Goal: Find contact information: Find contact information

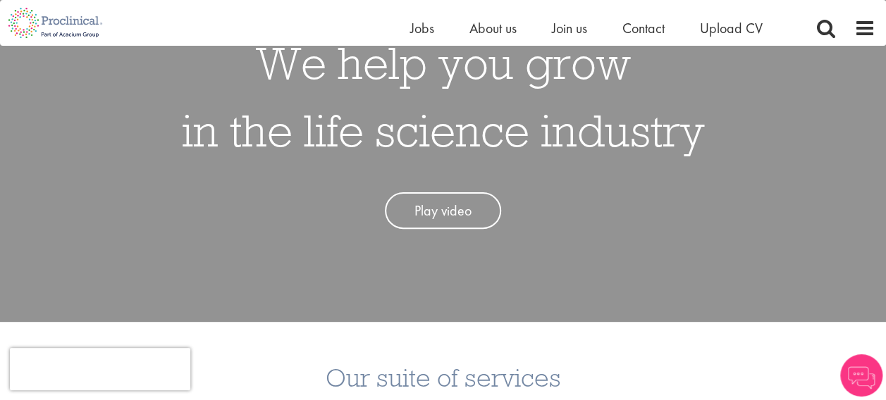
scroll to position [118, 0]
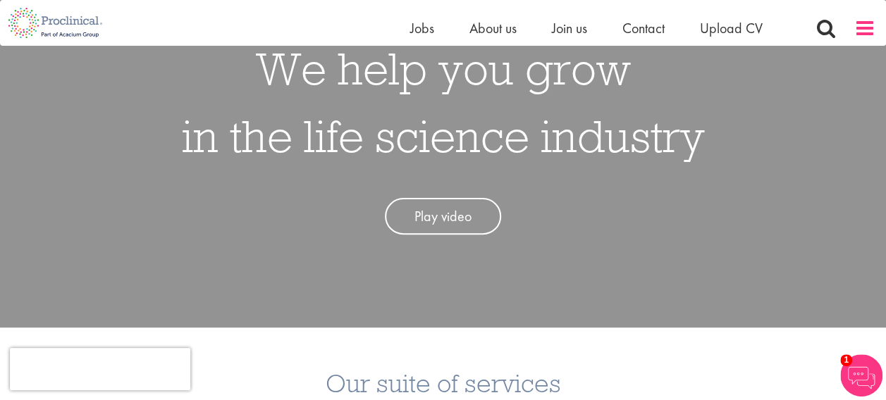
click at [871, 24] on span at bounding box center [864, 28] width 21 height 21
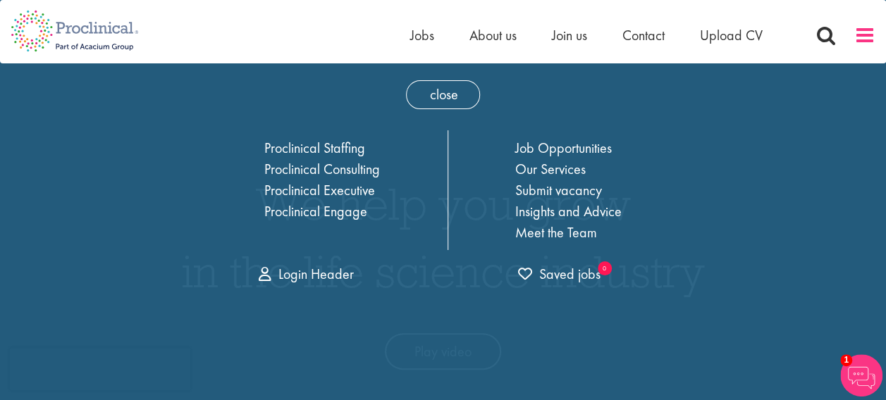
scroll to position [0, 0]
click at [553, 165] on link "Our Services" at bounding box center [550, 170] width 70 height 18
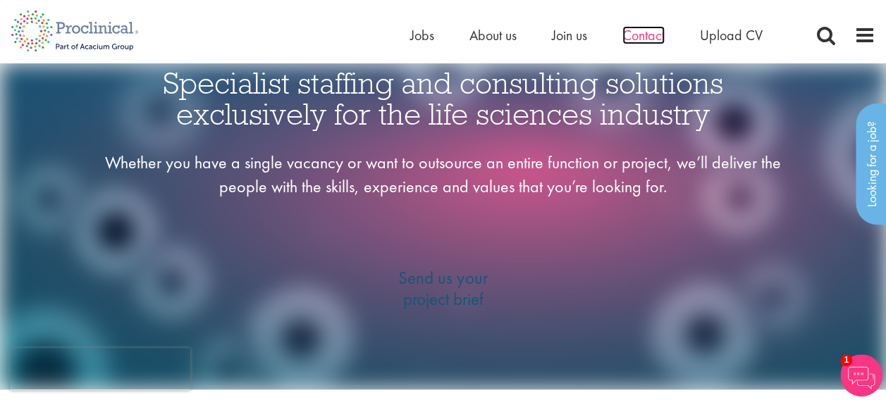
click at [644, 39] on span "Contact" at bounding box center [643, 35] width 42 height 18
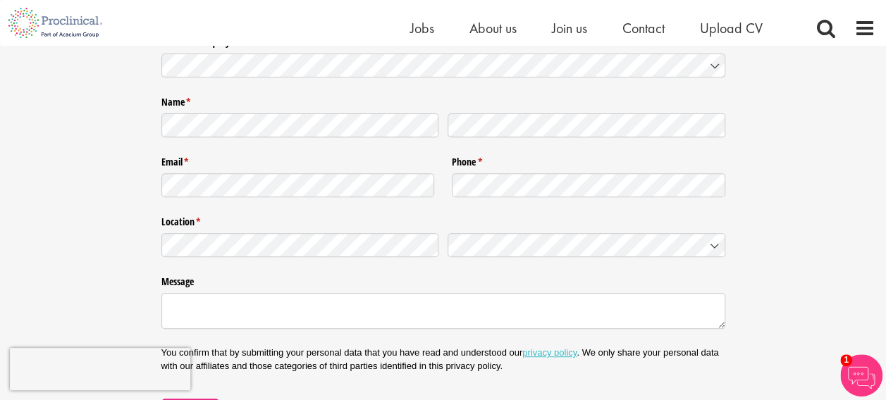
scroll to position [118, 0]
